Goal: Information Seeking & Learning: Learn about a topic

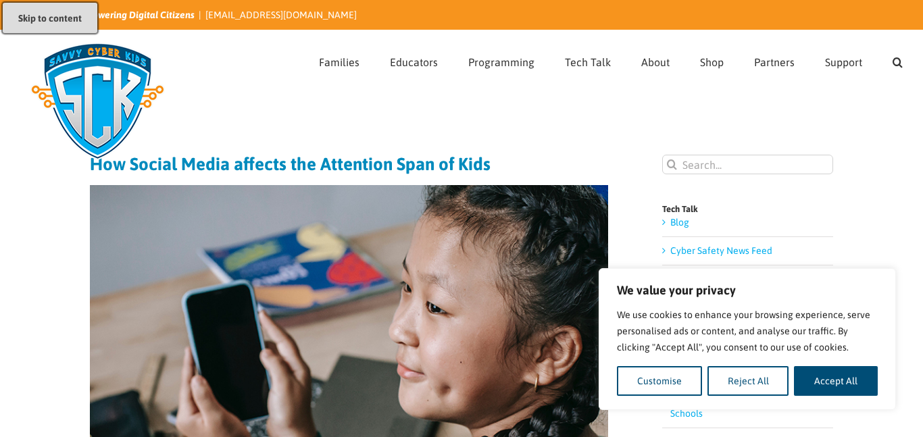
click at [46, 5] on link "Skip to content" at bounding box center [50, 18] width 95 height 30
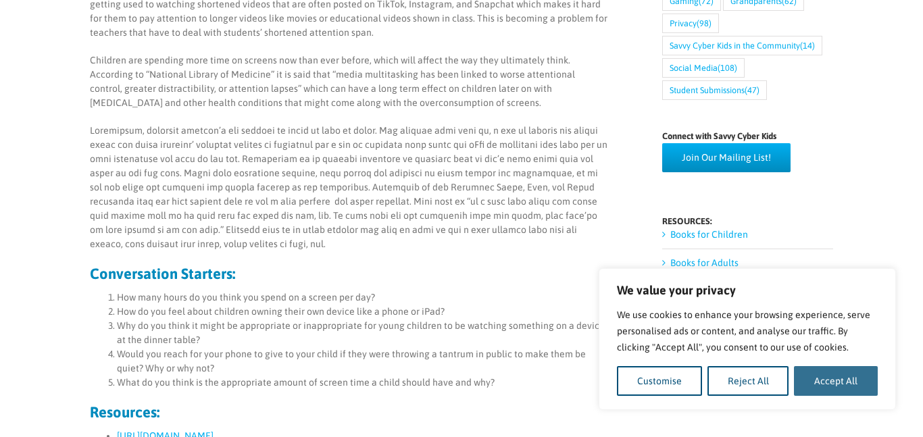
click at [837, 378] on button "Accept All" at bounding box center [836, 381] width 84 height 30
checkbox input "true"
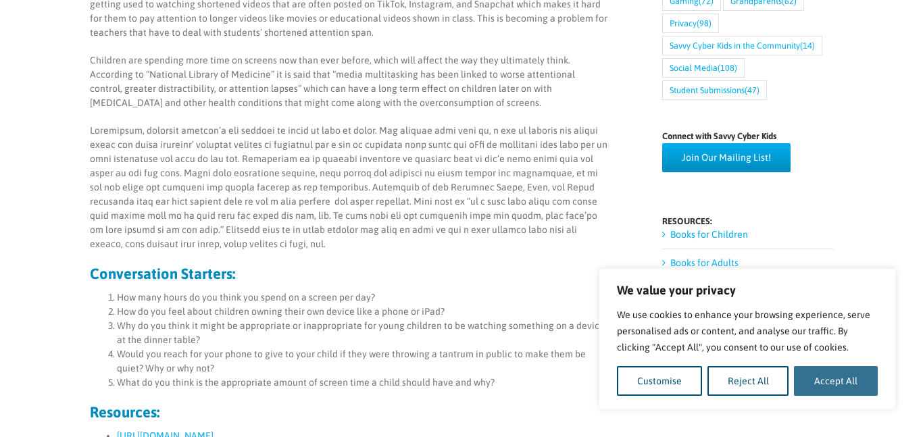
checkbox input "true"
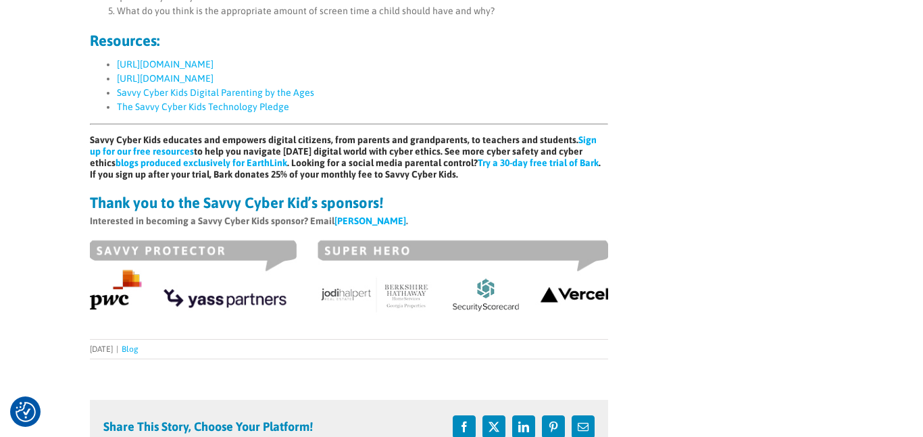
scroll to position [1033, 0]
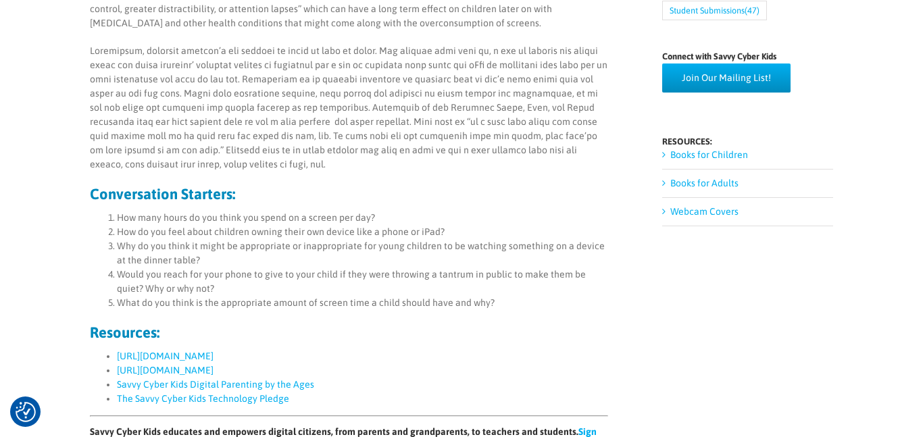
scroll to position [735, 0]
